Goal: Navigation & Orientation: Find specific page/section

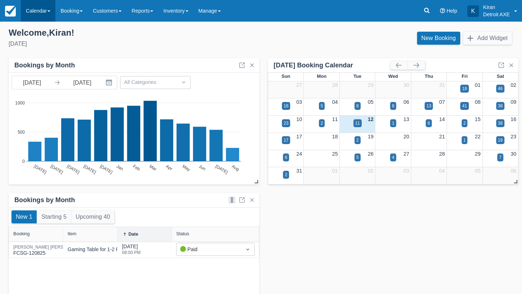
click at [47, 12] on link "Calendar" at bounding box center [38, 11] width 35 height 22
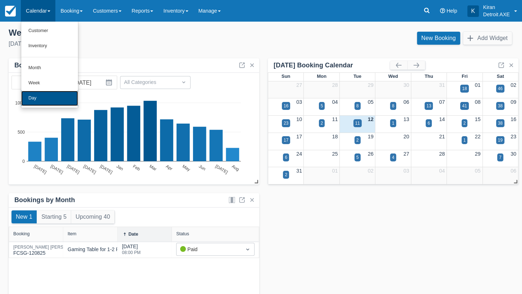
click at [42, 100] on link "Day" at bounding box center [49, 98] width 57 height 15
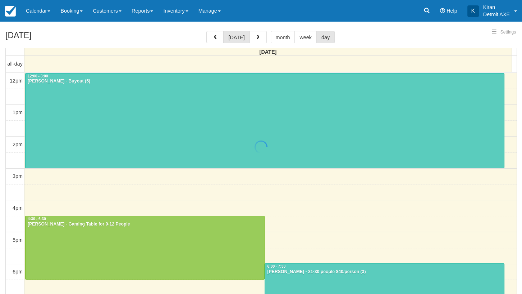
select select
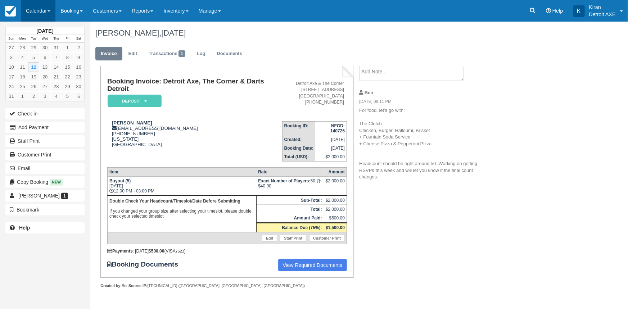
click at [46, 13] on link "Calendar" at bounding box center [38, 11] width 35 height 22
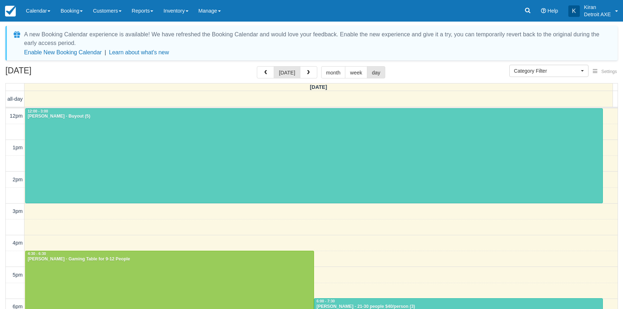
select select
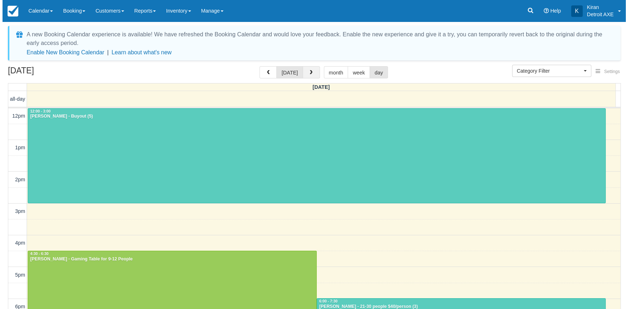
scroll to position [142, 0]
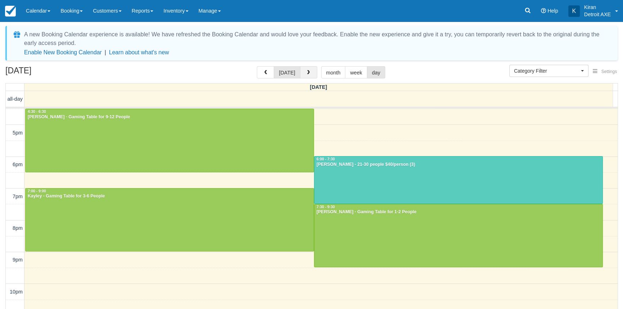
click at [306, 72] on span "button" at bounding box center [308, 72] width 5 height 5
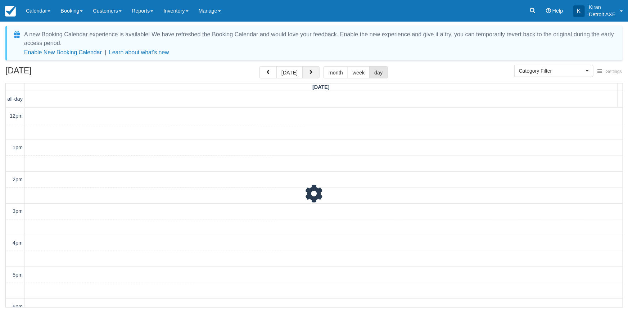
click at [306, 72] on button "button" at bounding box center [310, 72] width 17 height 12
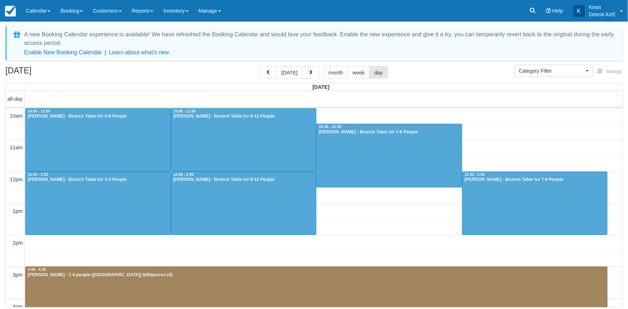
click at [306, 72] on button "button" at bounding box center [310, 72] width 17 height 12
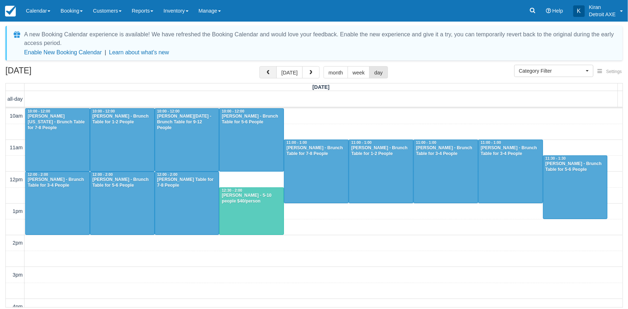
click at [270, 77] on button "button" at bounding box center [267, 72] width 17 height 12
